Goal: Task Accomplishment & Management: Use online tool/utility

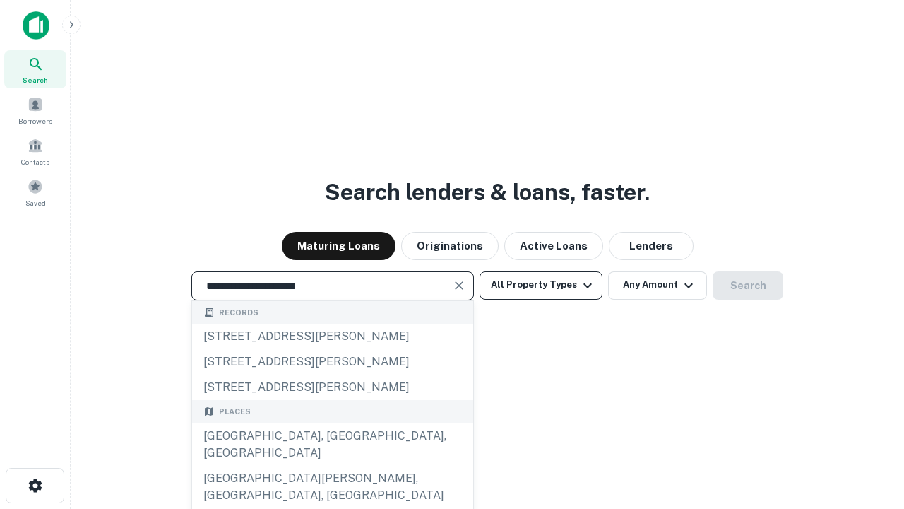
click at [332, 465] on div "[GEOGRAPHIC_DATA], [GEOGRAPHIC_DATA], [GEOGRAPHIC_DATA]" at bounding box center [332, 444] width 281 height 42
click at [541, 285] on button "All Property Types" at bounding box center [541, 285] width 123 height 28
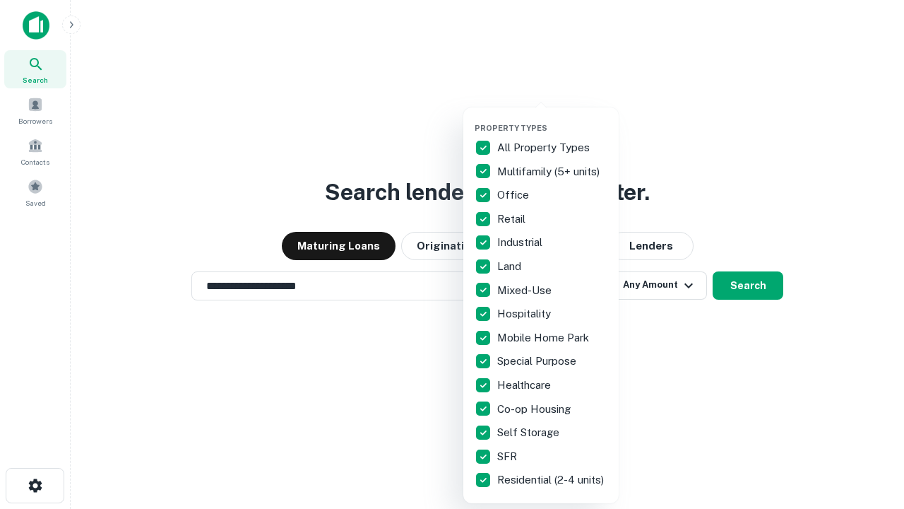
type input "**********"
click at [552, 119] on button "button" at bounding box center [552, 119] width 155 height 1
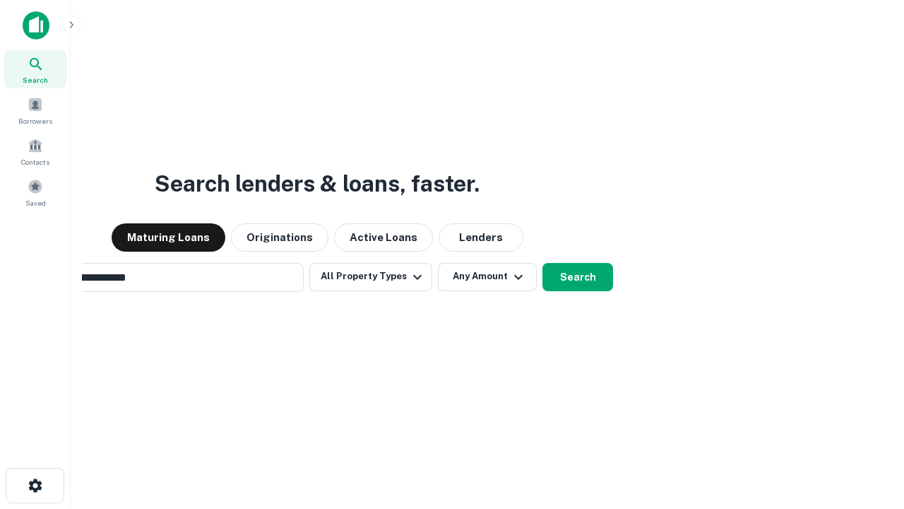
scroll to position [22, 0]
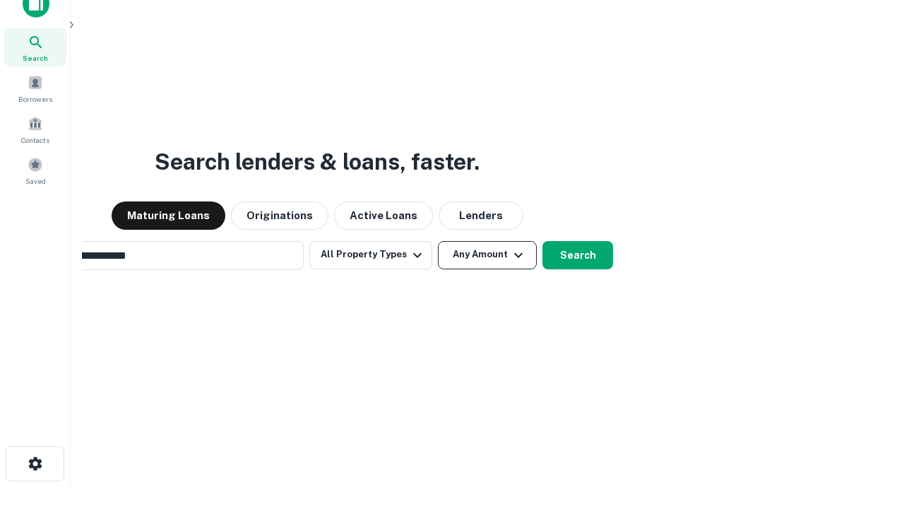
click at [438, 241] on button "Any Amount" at bounding box center [487, 255] width 99 height 28
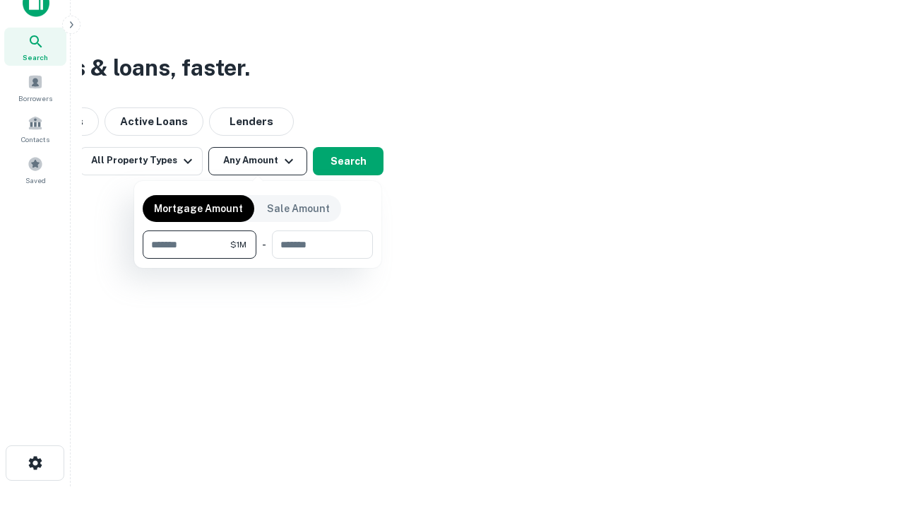
type input "*******"
click at [258, 259] on button "button" at bounding box center [258, 259] width 230 height 1
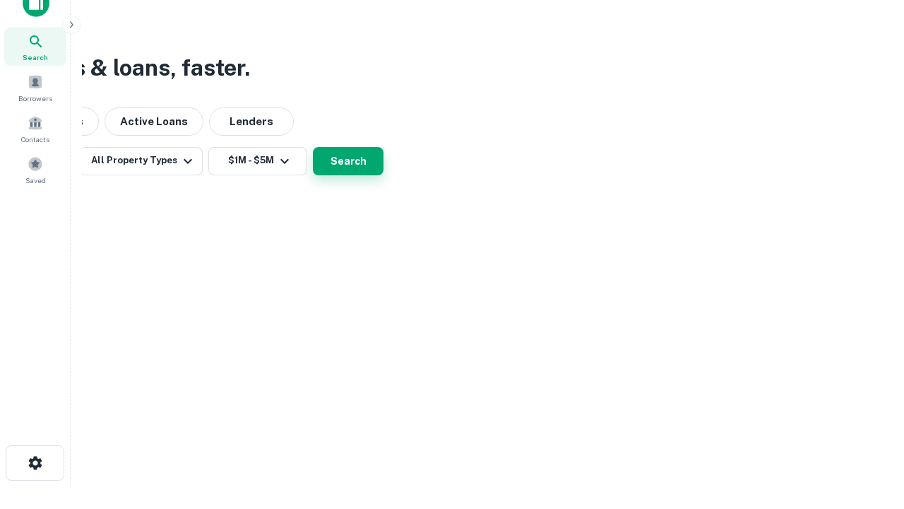
click at [384, 175] on button "Search" at bounding box center [348, 161] width 71 height 28
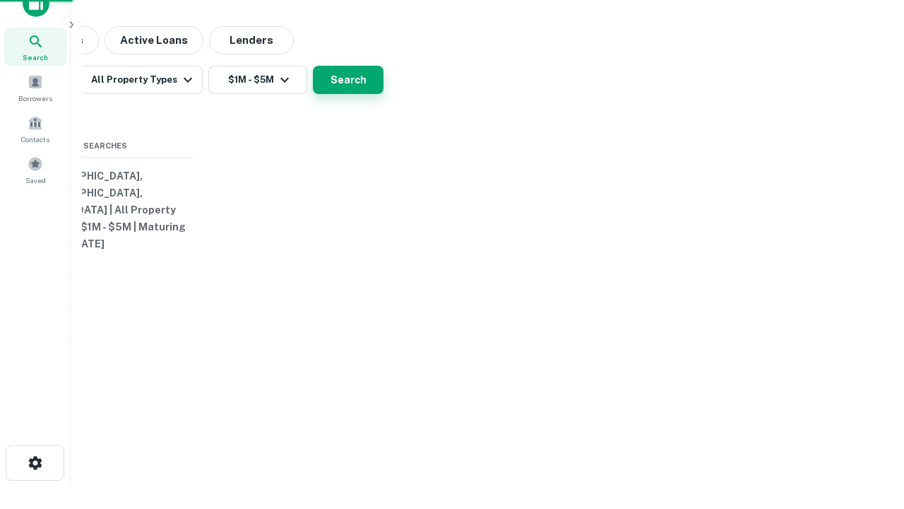
scroll to position [22, 0]
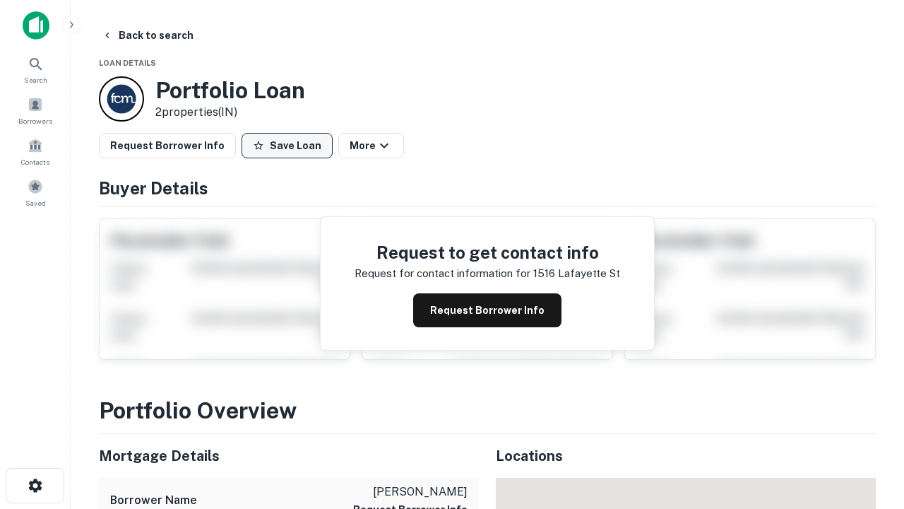
click at [287, 146] on button "Save Loan" at bounding box center [287, 145] width 91 height 25
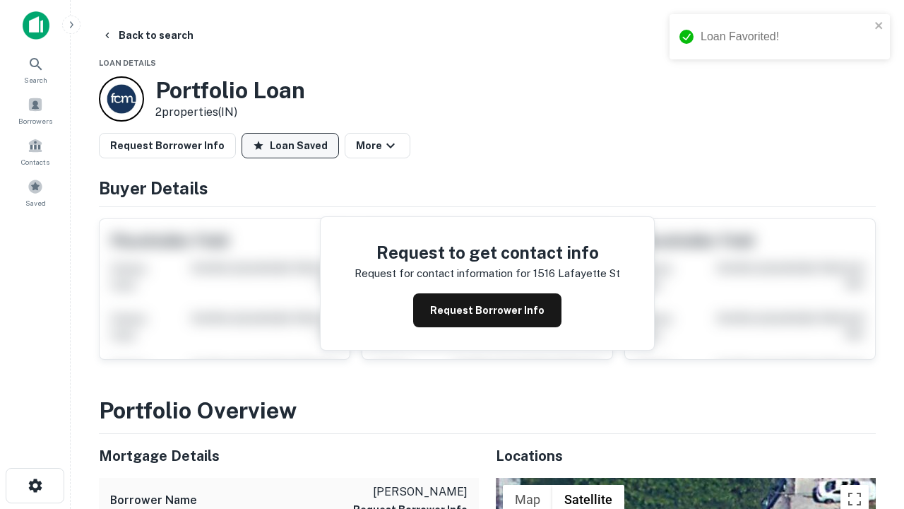
click at [290, 146] on button "Loan Saved" at bounding box center [290, 145] width 97 height 25
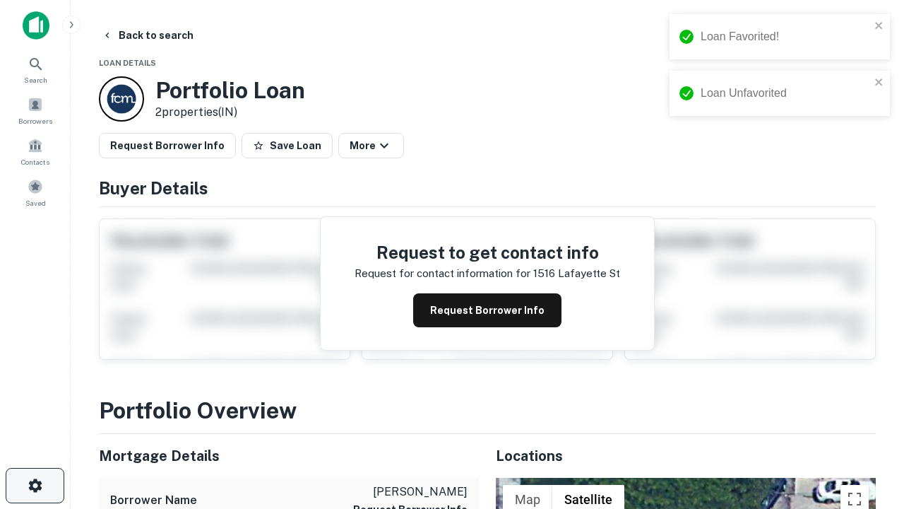
click at [35, 485] on icon "button" at bounding box center [35, 485] width 17 height 17
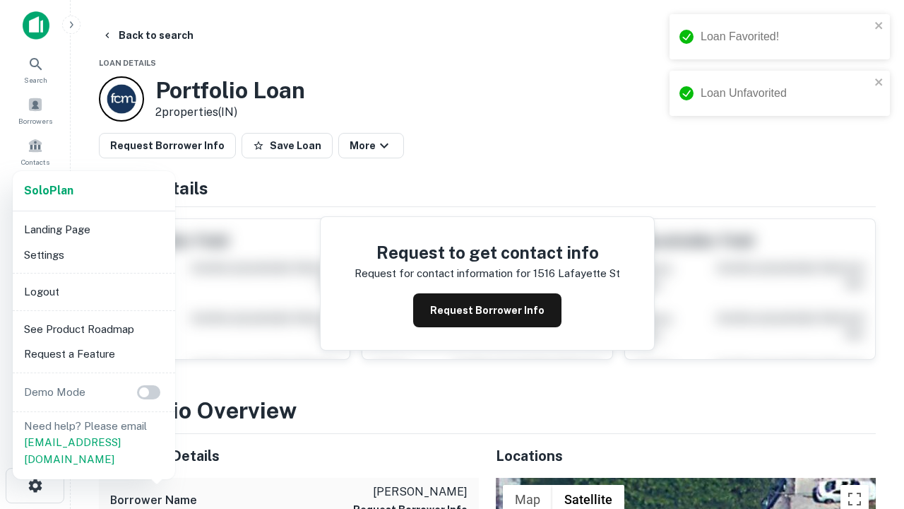
click at [93, 291] on li "Logout" at bounding box center [93, 291] width 151 height 25
